Goal: Communication & Community: Answer question/provide support

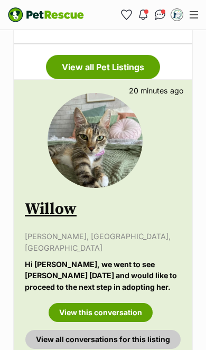
click at [128, 303] on link "View this conversation" at bounding box center [101, 312] width 104 height 19
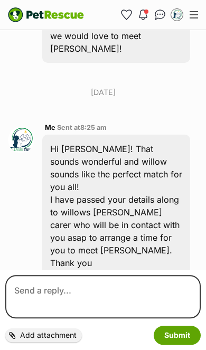
scroll to position [525, 0]
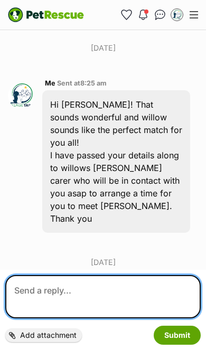
click at [121, 319] on textarea at bounding box center [102, 296] width 195 height 43
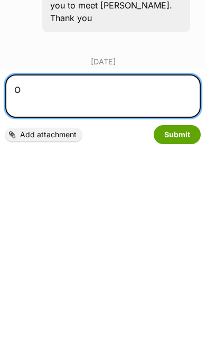
scroll to position [586, 0]
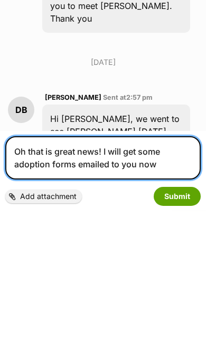
type textarea "Oh that is great news! I will get some adoption forms emailed to you now"
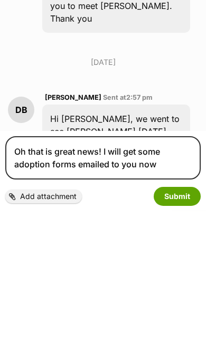
click at [184, 326] on button "Submit" at bounding box center [177, 335] width 47 height 19
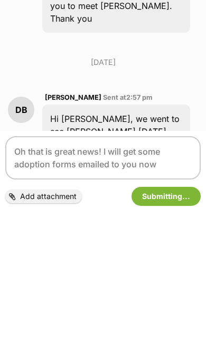
scroll to position [525, 0]
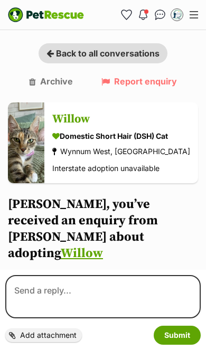
click at [99, 120] on h3 "Willow" at bounding box center [121, 118] width 138 height 17
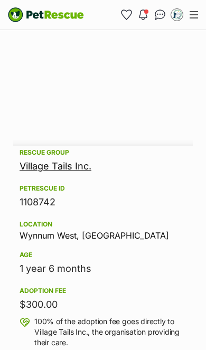
scroll to position [1811, 0]
